Goal: Task Accomplishment & Management: Use online tool/utility

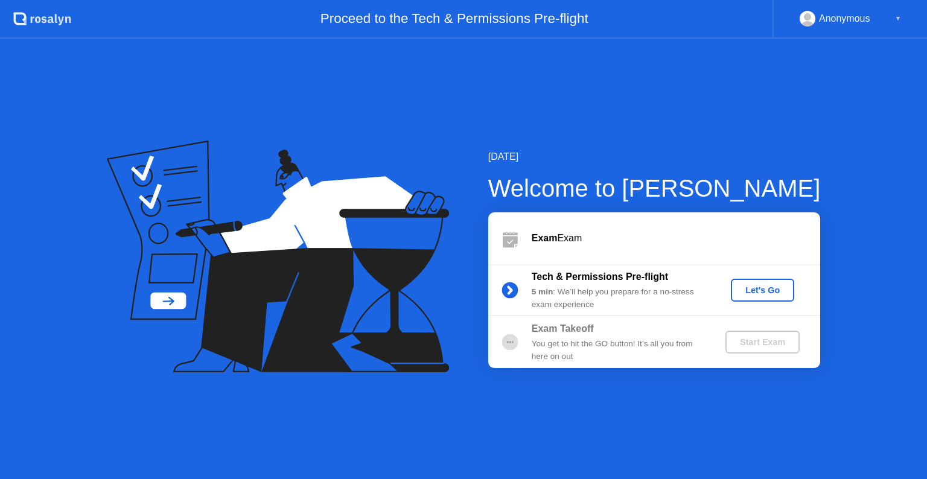
click at [760, 285] on div "Let's Go" at bounding box center [763, 290] width 54 height 10
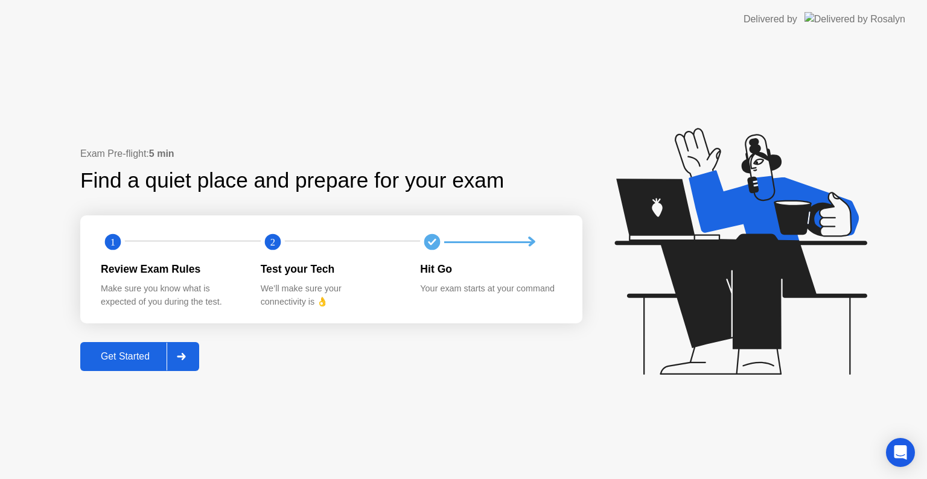
click at [145, 354] on div "Get Started" at bounding box center [125, 356] width 83 height 11
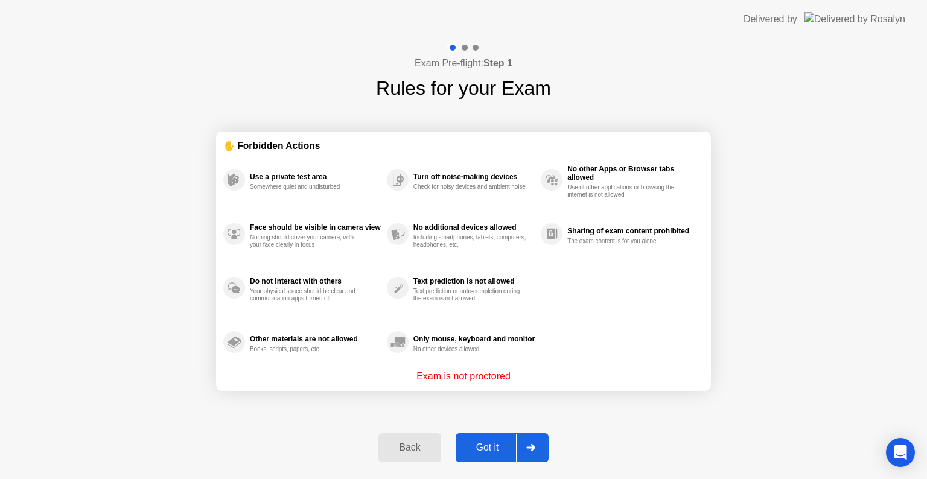
click at [491, 459] on button "Got it" at bounding box center [502, 447] width 93 height 29
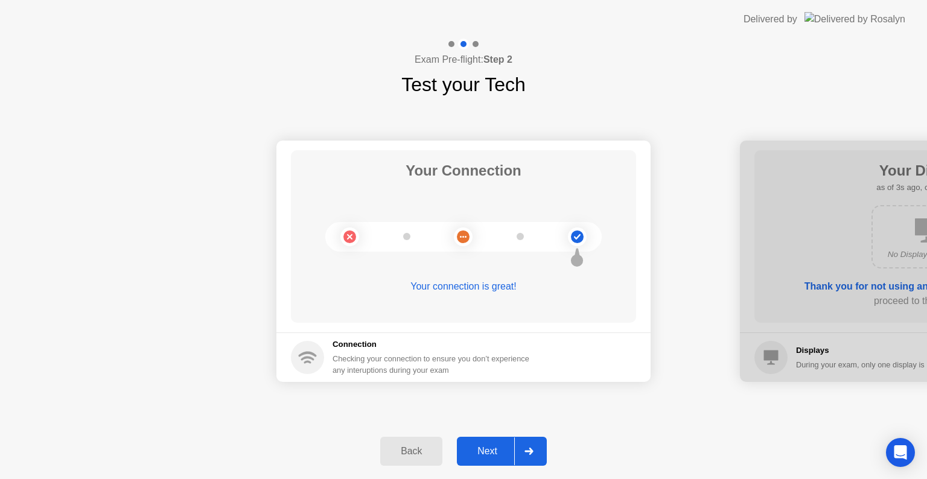
click at [492, 452] on div "Next" at bounding box center [488, 451] width 54 height 11
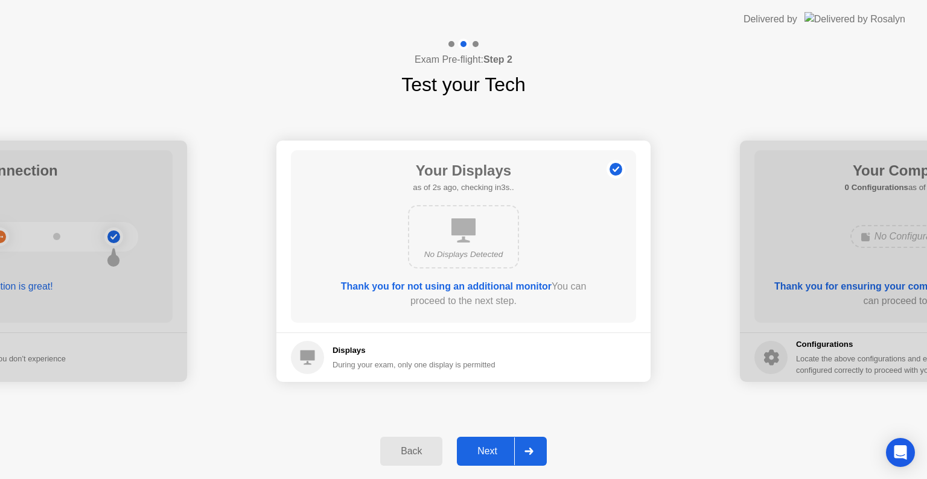
click at [492, 452] on div "Next" at bounding box center [488, 451] width 54 height 11
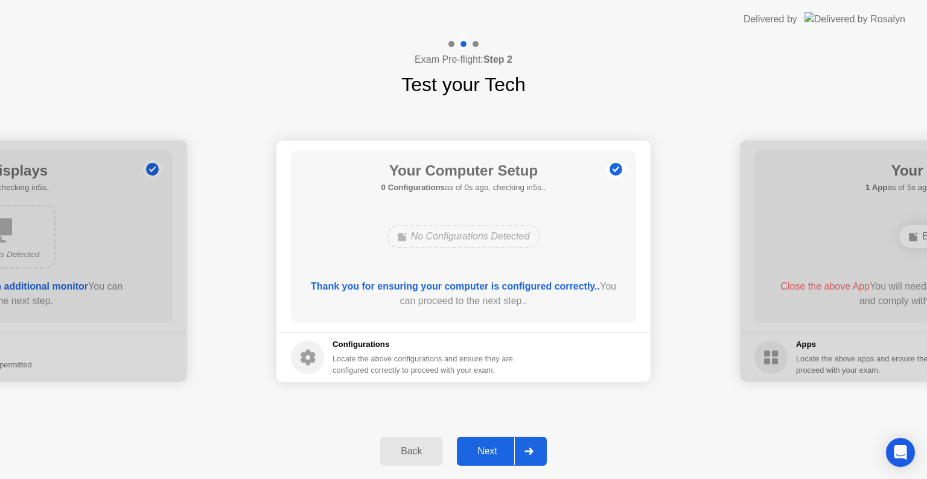
click at [486, 454] on div "Next" at bounding box center [488, 451] width 54 height 11
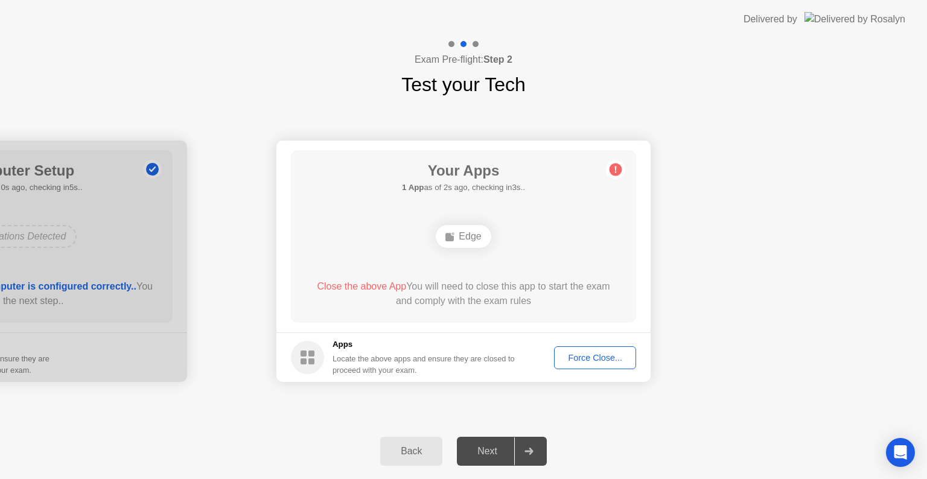
click at [476, 236] on div "Edge" at bounding box center [463, 236] width 55 height 23
click at [581, 353] on div "Force Close..." at bounding box center [595, 358] width 74 height 10
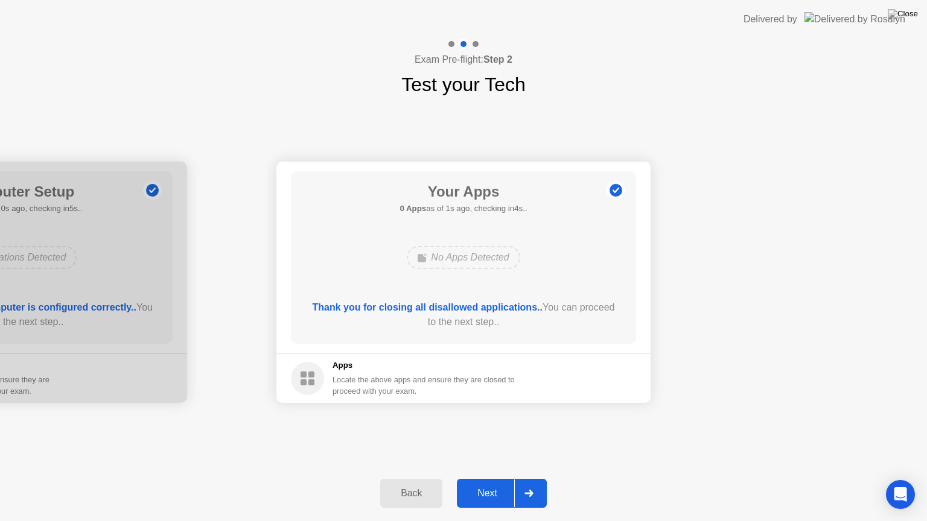
click at [502, 479] on div "Next" at bounding box center [488, 493] width 54 height 11
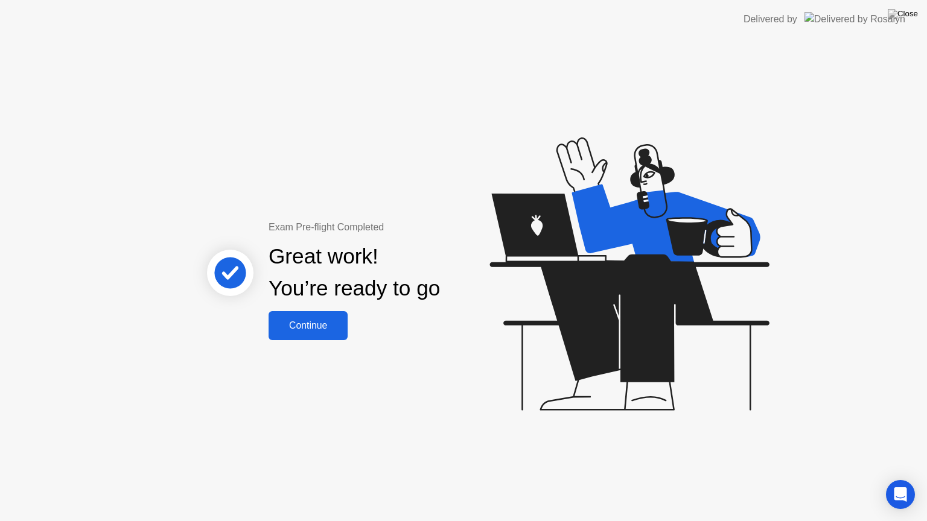
click at [304, 326] on div "Continue" at bounding box center [308, 325] width 72 height 11
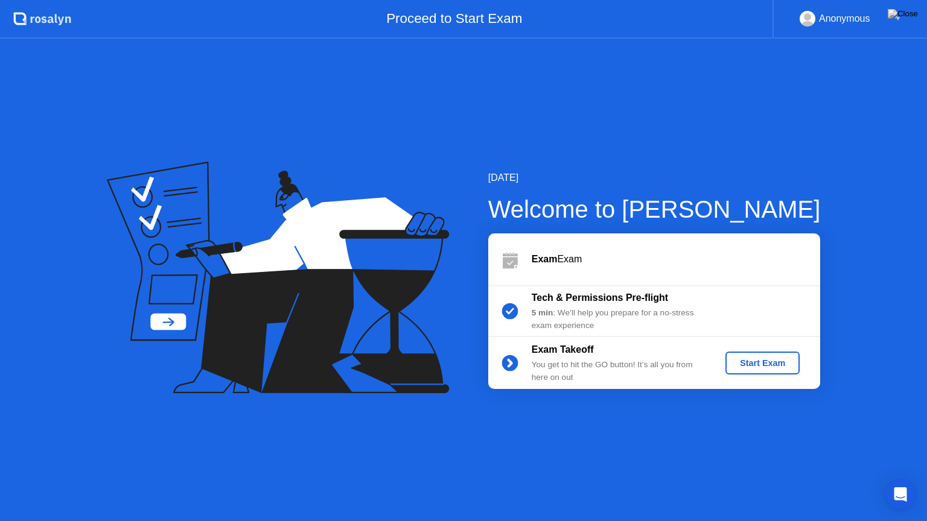
click at [754, 365] on div "Start Exam" at bounding box center [762, 364] width 65 height 10
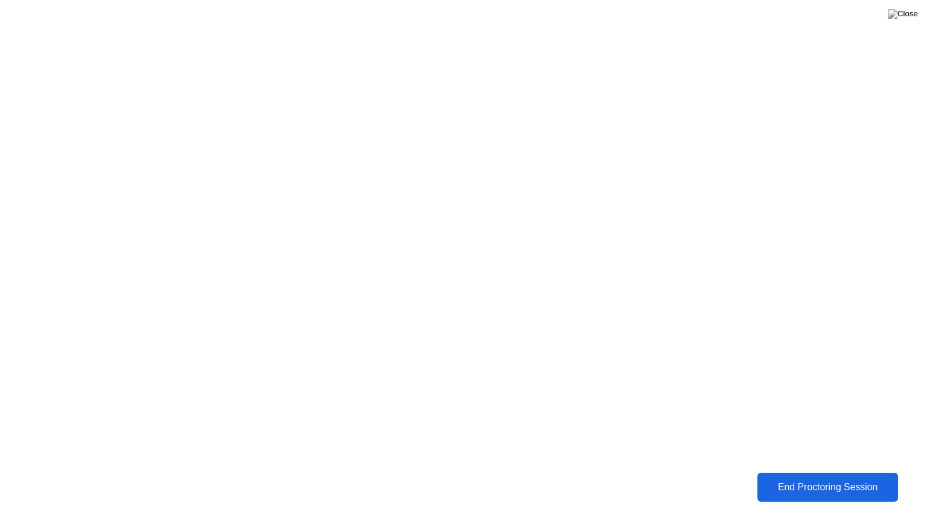
click at [802, 479] on div "End Proctoring Session" at bounding box center [827, 487] width 133 height 11
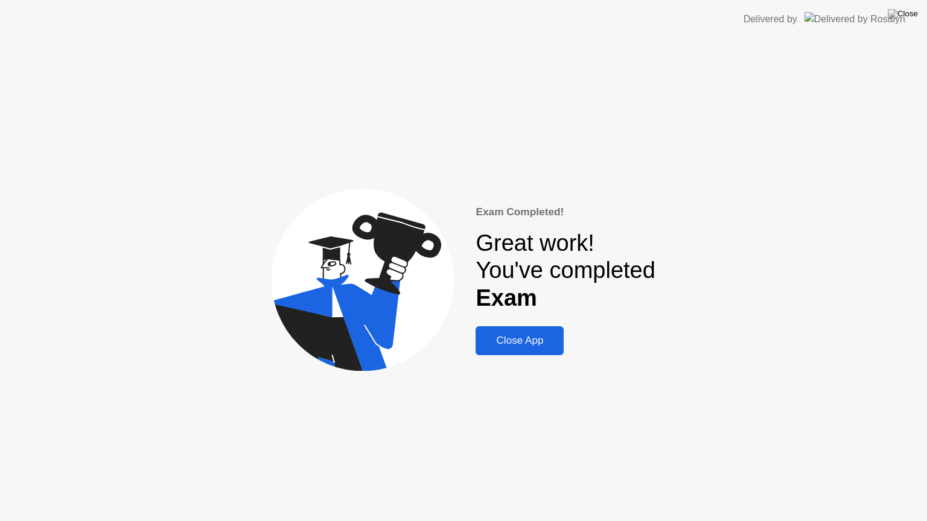
click at [535, 351] on button "Close App" at bounding box center [520, 341] width 88 height 29
